Goal: Task Accomplishment & Management: Use online tool/utility

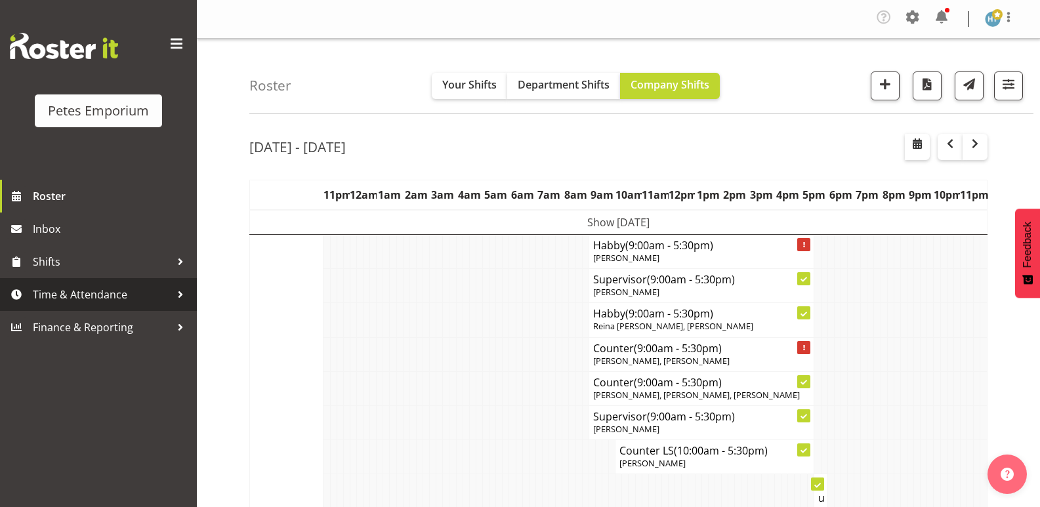
click at [64, 289] on span "Time & Attendance" at bounding box center [102, 295] width 138 height 20
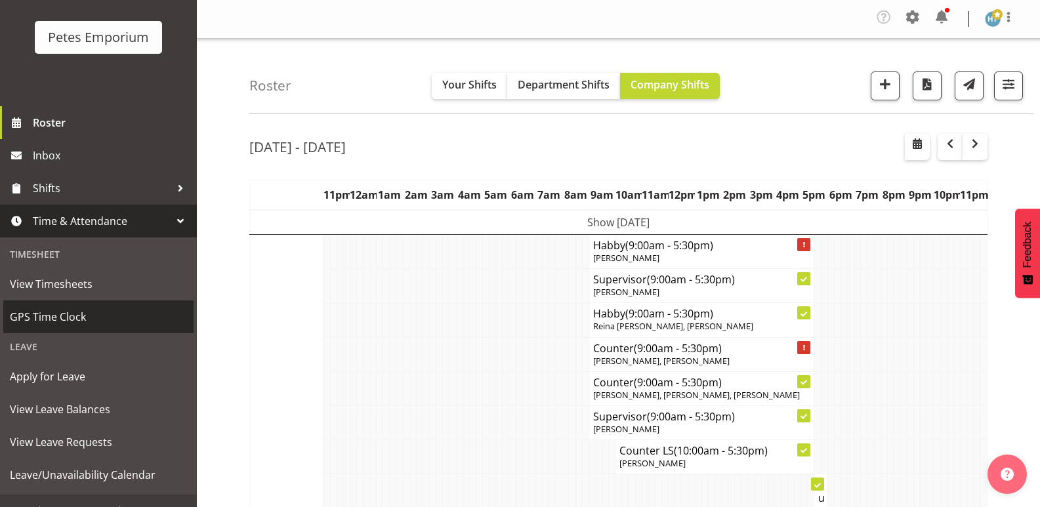
scroll to position [94, 0]
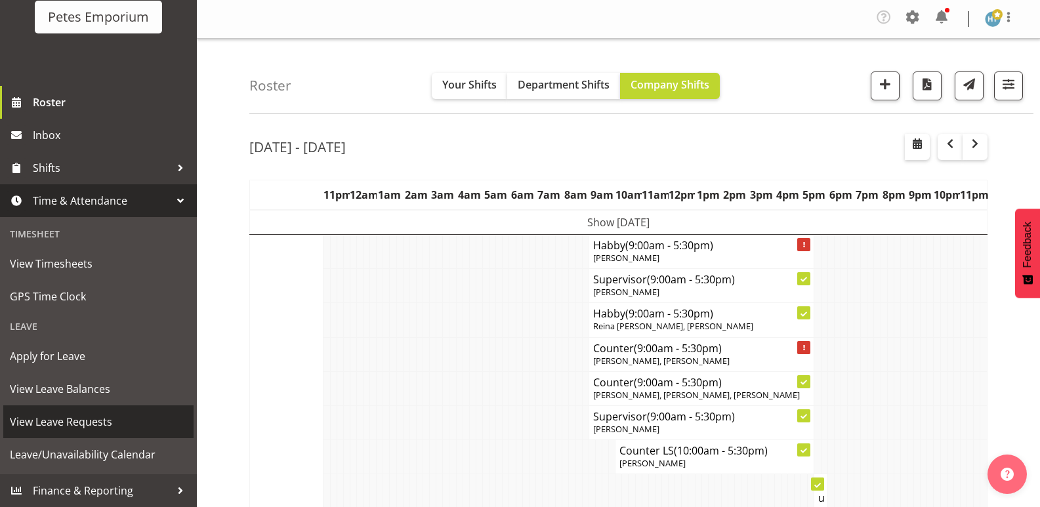
click at [71, 418] on span "View Leave Requests" at bounding box center [98, 422] width 177 height 20
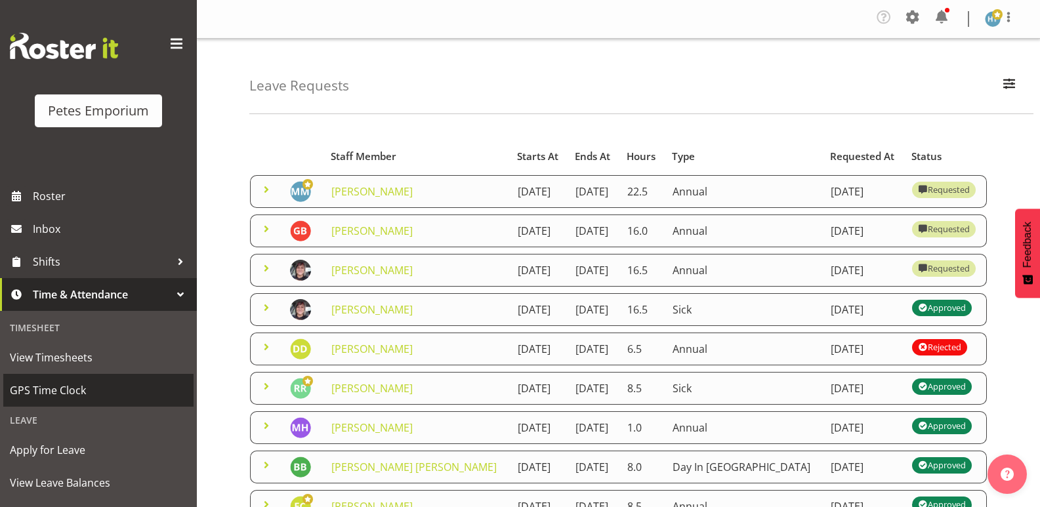
click at [47, 388] on span "GPS Time Clock" at bounding box center [98, 390] width 177 height 20
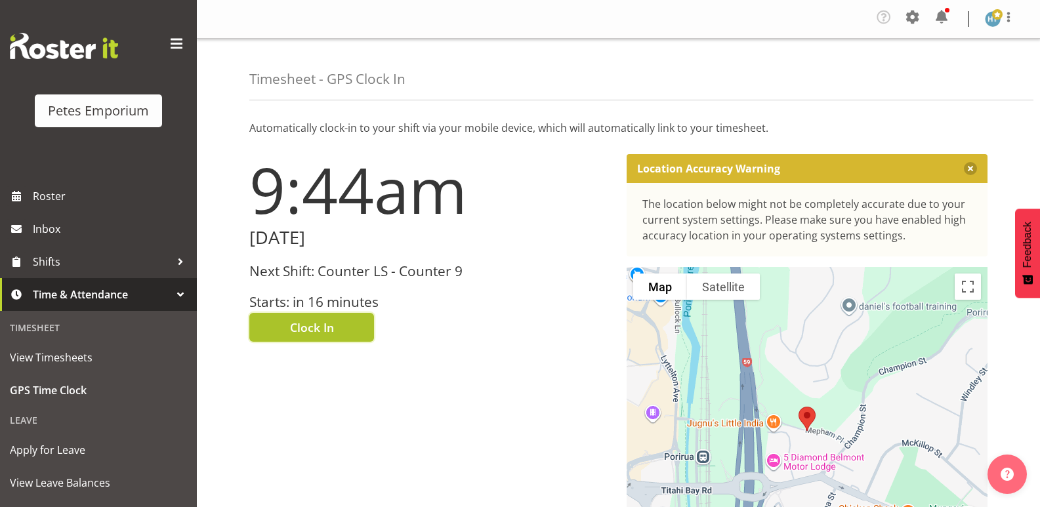
click at [288, 329] on button "Clock In" at bounding box center [311, 327] width 125 height 29
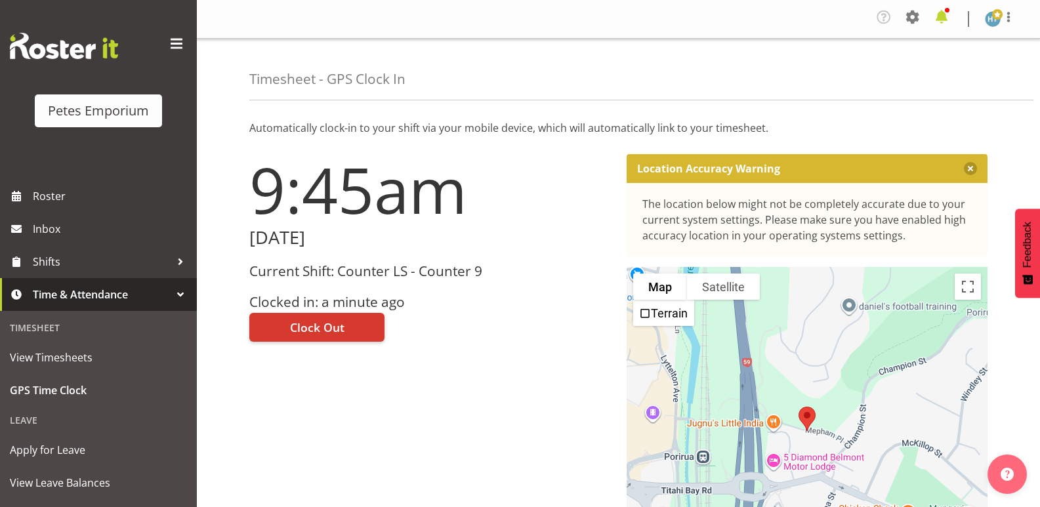
click at [935, 18] on span at bounding box center [941, 17] width 21 height 21
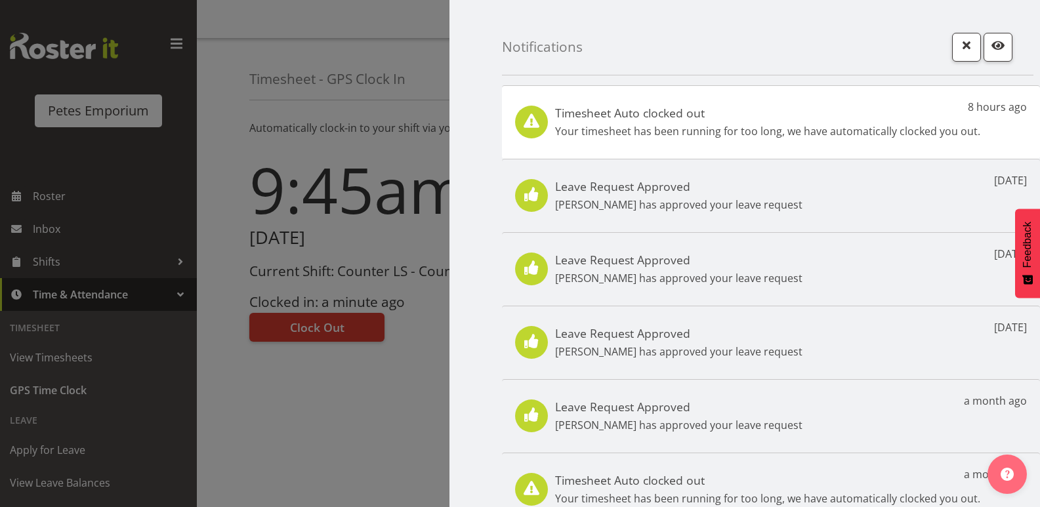
click at [820, 123] on p "Your timesheet has been running for too long, we have automatically clocked you…" at bounding box center [767, 131] width 425 height 16
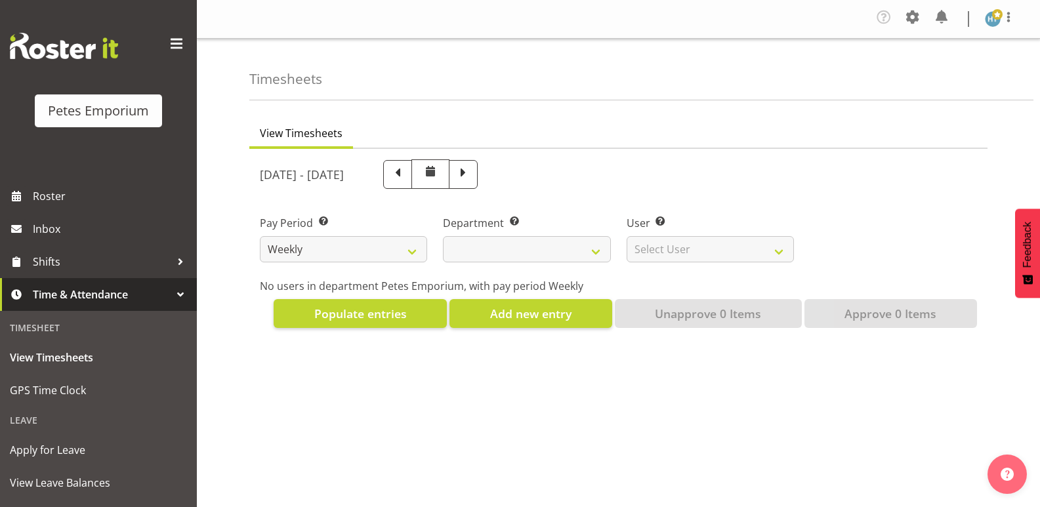
select select
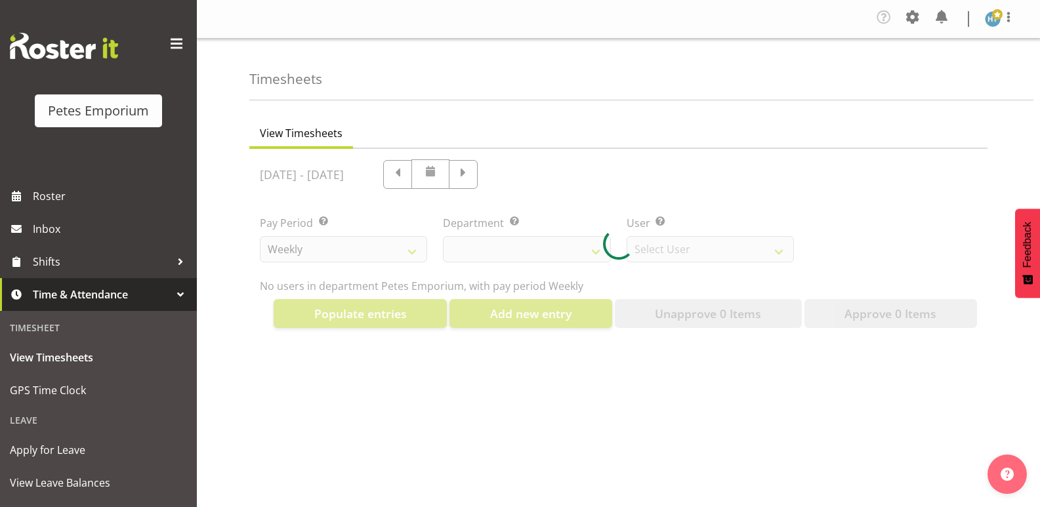
select select "11345"
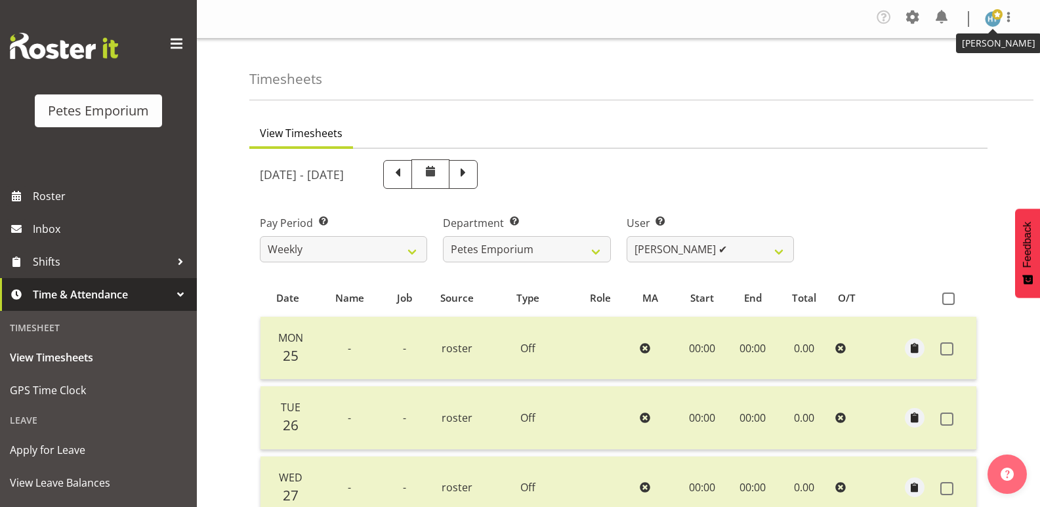
click at [988, 20] on img at bounding box center [992, 19] width 16 height 16
click at [927, 75] on link "Log Out" at bounding box center [953, 72] width 126 height 24
